Goal: Information Seeking & Learning: Learn about a topic

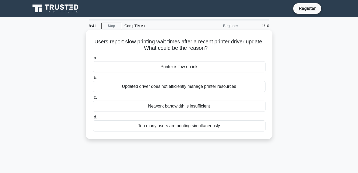
click at [174, 124] on div "Too many users are printing simultaneously" at bounding box center [179, 125] width 173 height 11
click at [93, 119] on input "d. Too many users are printing simultaneously" at bounding box center [93, 117] width 0 height 3
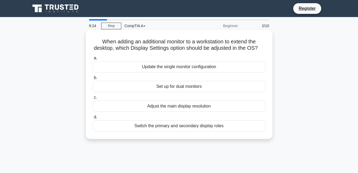
click at [183, 92] on div "Set up for dual monitors" at bounding box center [179, 86] width 173 height 11
click at [93, 80] on input "b. Set up for dual monitors" at bounding box center [93, 77] width 0 height 3
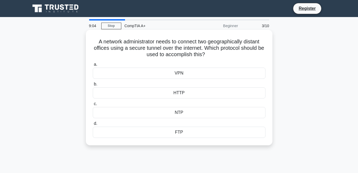
click at [191, 74] on div "VPN" at bounding box center [179, 73] width 173 height 11
click at [93, 66] on input "a. VPN" at bounding box center [93, 64] width 0 height 3
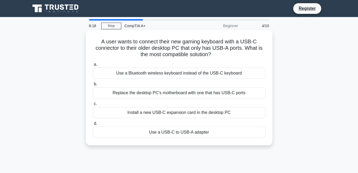
click at [185, 132] on div "Use a USB-C to USB-A adapter" at bounding box center [179, 132] width 173 height 11
click at [93, 126] on input "d. Use a USB-C to USB-A adapter" at bounding box center [93, 123] width 0 height 3
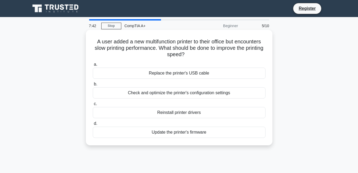
click at [184, 114] on div "Reinstall printer drivers" at bounding box center [179, 112] width 173 height 11
click at [93, 106] on input "c. Reinstall printer drivers" at bounding box center [93, 103] width 0 height 3
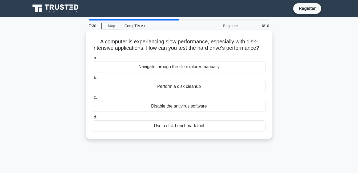
click at [183, 132] on div "Use a disk benchmark tool" at bounding box center [179, 125] width 173 height 11
click at [93, 119] on input "d. Use a disk benchmark tool" at bounding box center [93, 117] width 0 height 3
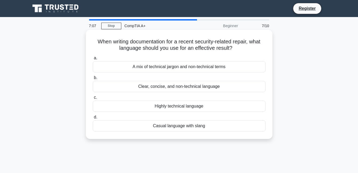
click at [182, 88] on div "Clear, concise, and non-technical language" at bounding box center [179, 86] width 173 height 11
click at [93, 80] on input "b. Clear, concise, and non-technical language" at bounding box center [93, 77] width 0 height 3
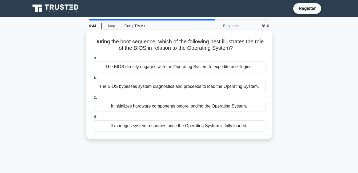
click at [169, 106] on div "It initializes hardware components before loading the Operating System." at bounding box center [179, 106] width 173 height 11
click at [93, 99] on input "c. It initializes hardware components before loading the Operating System." at bounding box center [93, 97] width 0 height 3
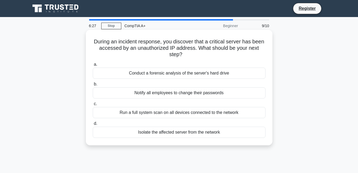
click at [186, 133] on div "Isolate the affected server from the network" at bounding box center [179, 132] width 173 height 11
click at [93, 126] on input "d. Isolate the affected server from the network" at bounding box center [93, 123] width 0 height 3
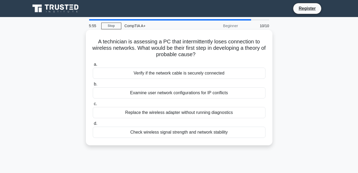
click at [187, 134] on div "Check wireless signal strength and network stability" at bounding box center [179, 132] width 173 height 11
click at [93, 126] on input "d. Check wireless signal strength and network stability" at bounding box center [93, 123] width 0 height 3
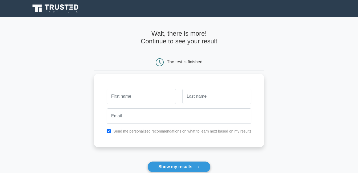
type input "q"
type input "ARNEL"
type input "CHU"
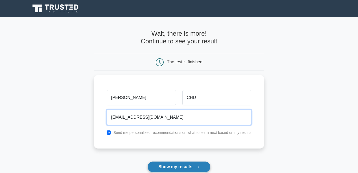
type input "ARNELTCHU@YAHOO.COM"
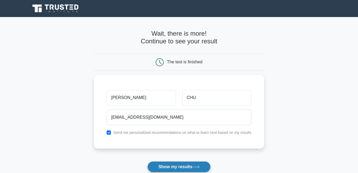
click at [190, 162] on button "Show my results" at bounding box center [178, 167] width 63 height 11
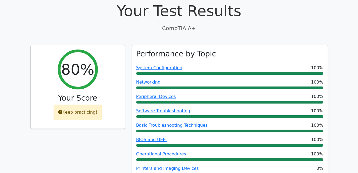
scroll to position [160, 0]
